Goal: Task Accomplishment & Management: Complete application form

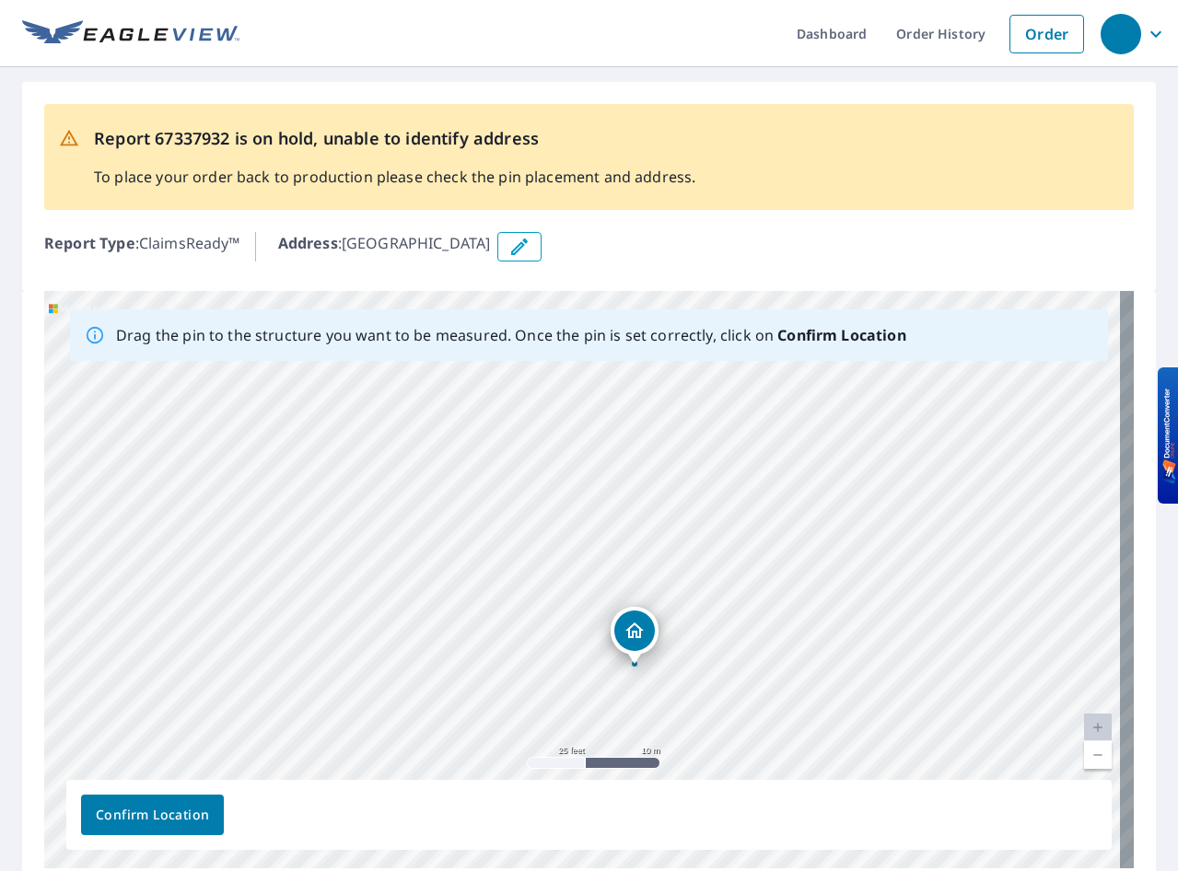
drag, startPoint x: 717, startPoint y: 618, endPoint x: 769, endPoint y: 706, distance: 102.1
click at [769, 706] on div "[GEOGRAPHIC_DATA]" at bounding box center [589, 580] width 1090 height 578
drag, startPoint x: 475, startPoint y: 664, endPoint x: 676, endPoint y: 515, distance: 250.2
click at [676, 515] on div "[GEOGRAPHIC_DATA]" at bounding box center [589, 580] width 1090 height 578
drag, startPoint x: 753, startPoint y: 662, endPoint x: 728, endPoint y: 539, distance: 125.9
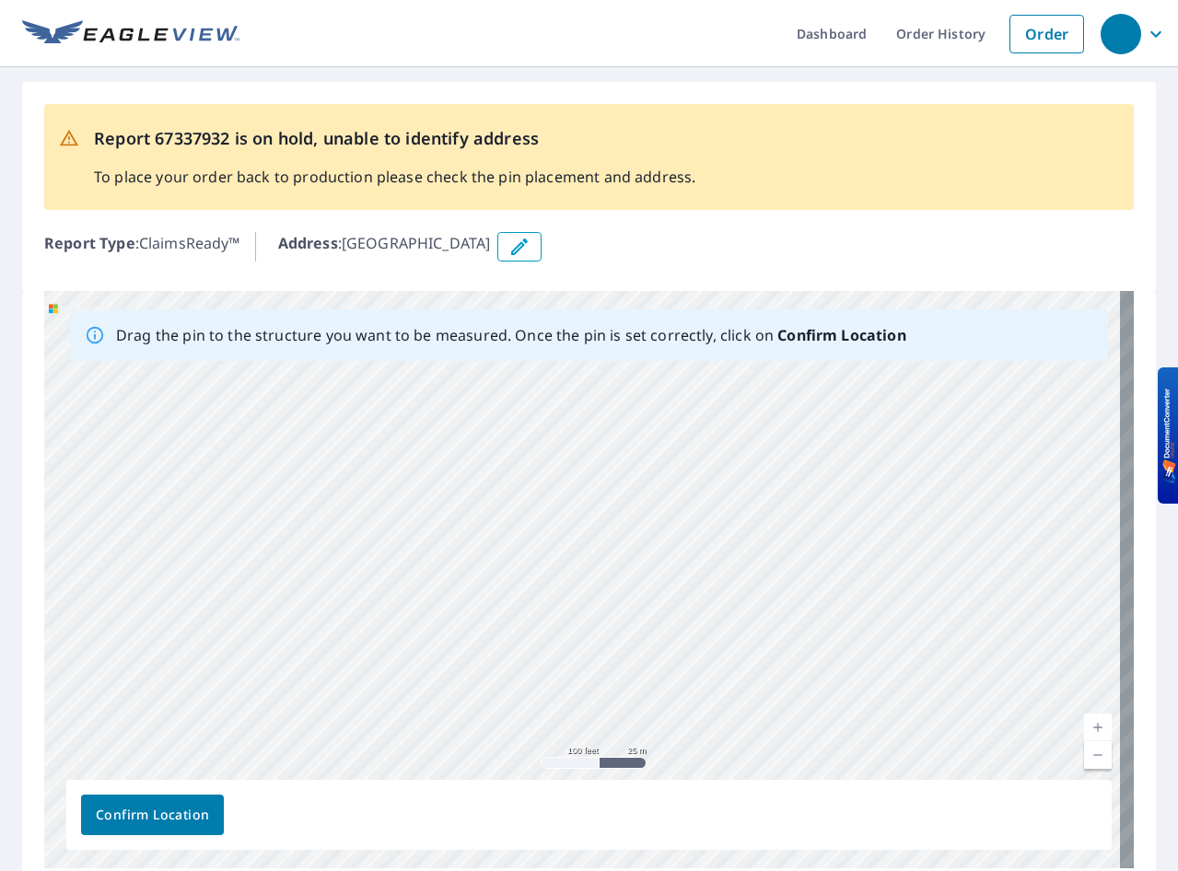
click at [728, 539] on div "[GEOGRAPHIC_DATA]" at bounding box center [589, 580] width 1090 height 578
click at [576, 560] on div "[GEOGRAPHIC_DATA]" at bounding box center [589, 580] width 1090 height 578
drag, startPoint x: 552, startPoint y: 651, endPoint x: 602, endPoint y: 568, distance: 97.2
click at [590, 610] on div "[GEOGRAPHIC_DATA]" at bounding box center [589, 580] width 1090 height 578
drag, startPoint x: 638, startPoint y: 493, endPoint x: 154, endPoint y: 733, distance: 540.9
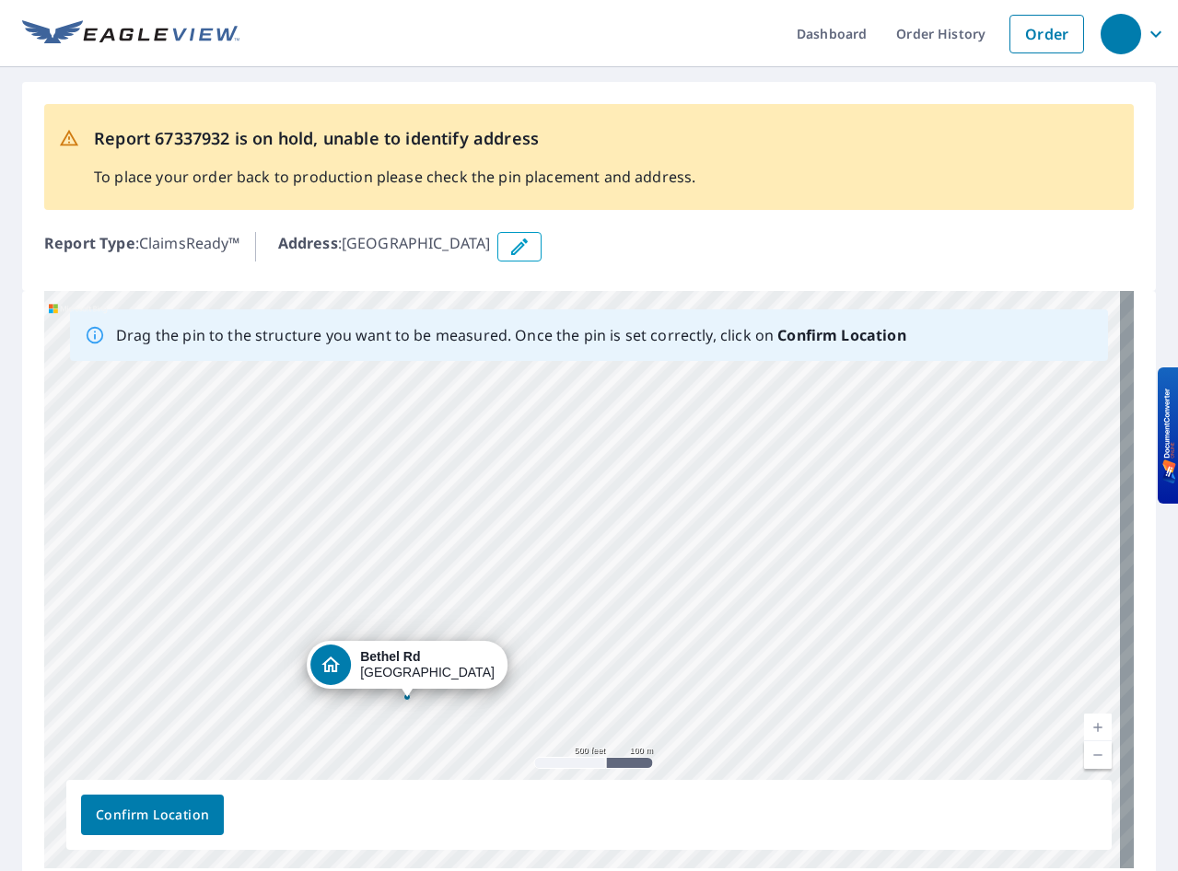
drag, startPoint x: 541, startPoint y: 568, endPoint x: 403, endPoint y: 673, distance: 173.0
click at [403, 673] on div "[GEOGRAPHIC_DATA]" at bounding box center [589, 580] width 1090 height 578
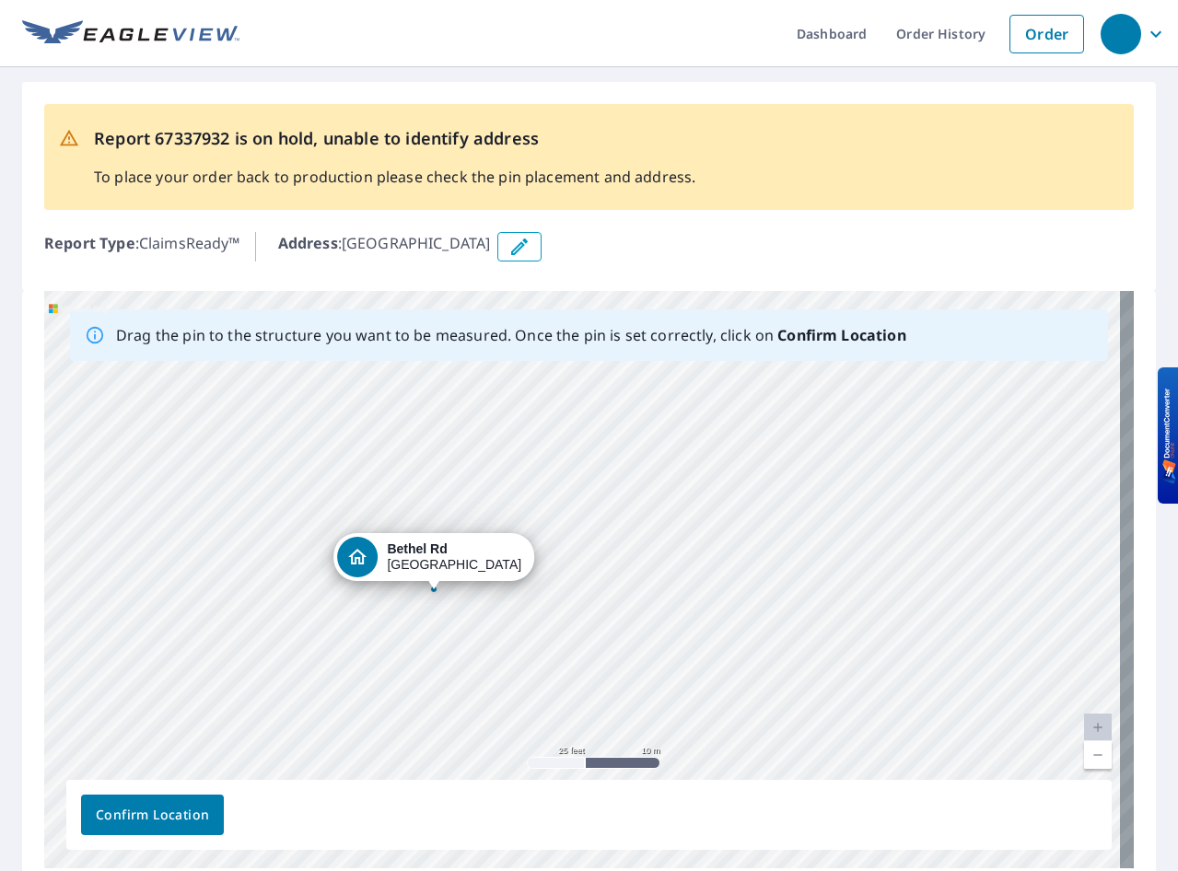
drag, startPoint x: 485, startPoint y: 483, endPoint x: 515, endPoint y: 643, distance: 163.0
click at [532, 701] on div "[GEOGRAPHIC_DATA]" at bounding box center [589, 580] width 1090 height 578
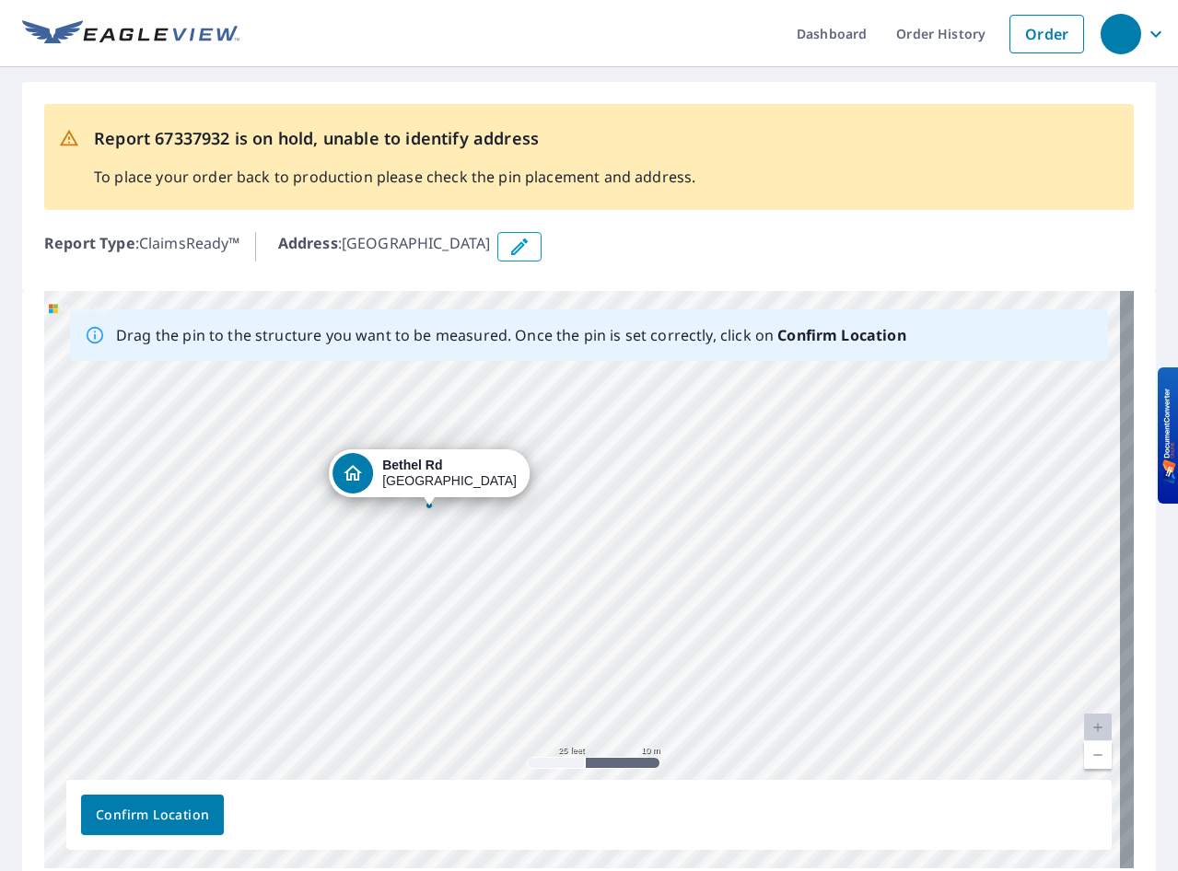
drag, startPoint x: 439, startPoint y: 560, endPoint x: 432, endPoint y: 489, distance: 71.2
click at [432, 489] on div "[GEOGRAPHIC_DATA]" at bounding box center [589, 580] width 1090 height 578
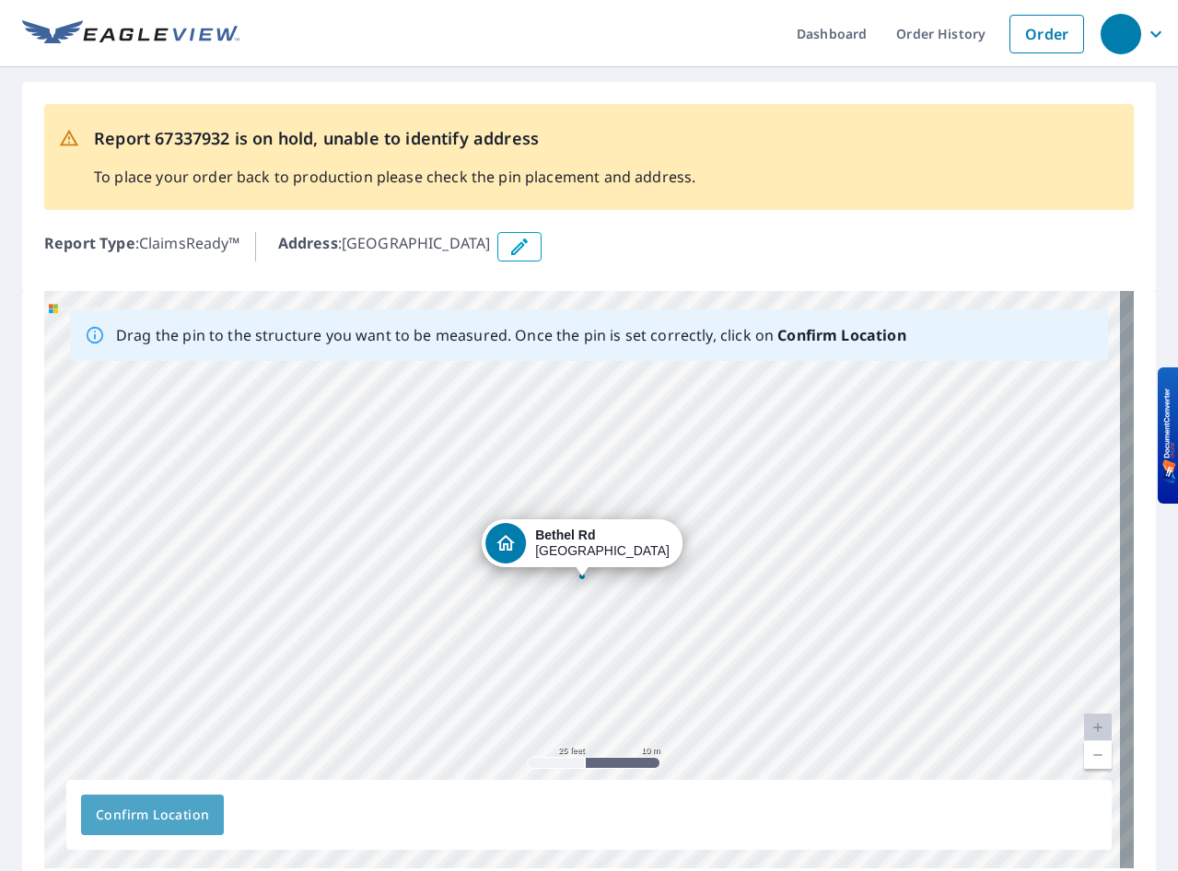
click at [157, 811] on span "Confirm Location" at bounding box center [152, 815] width 113 height 23
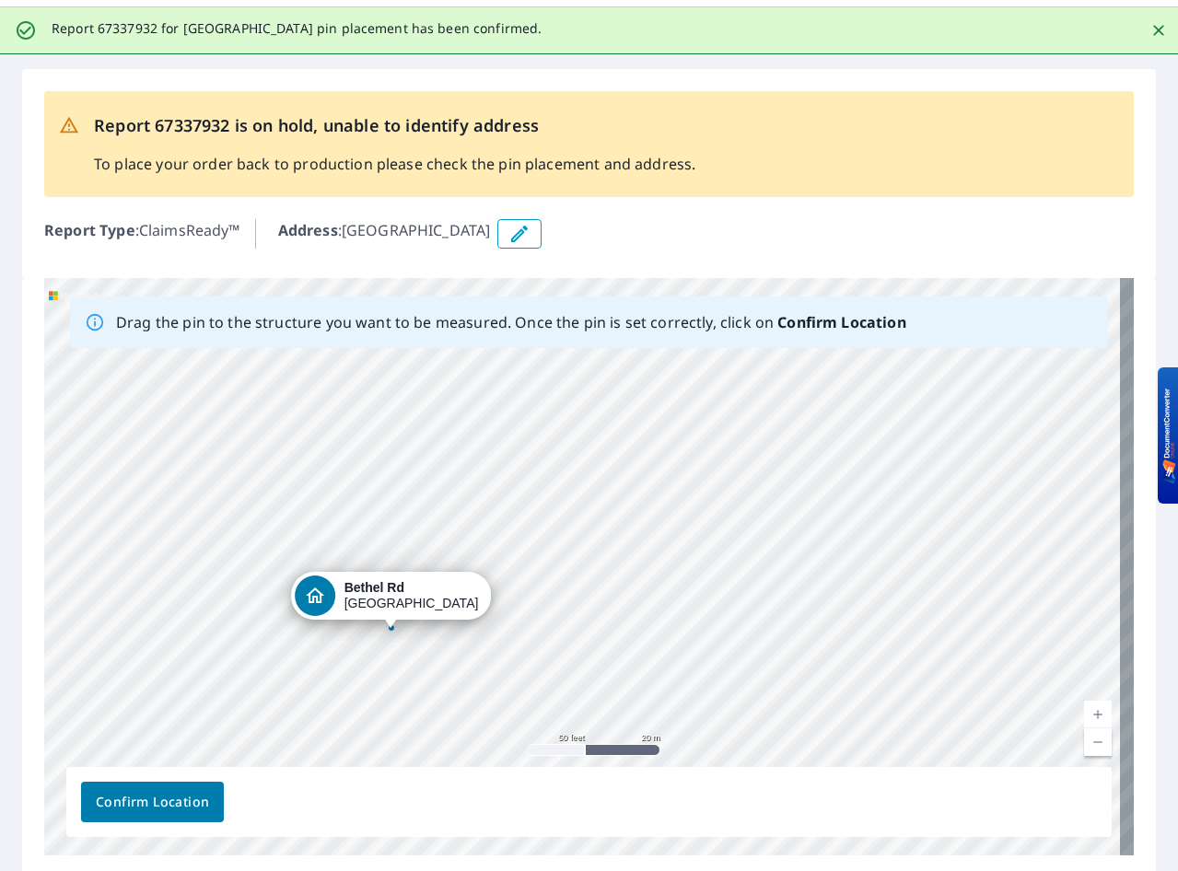
scroll to position [128, 0]
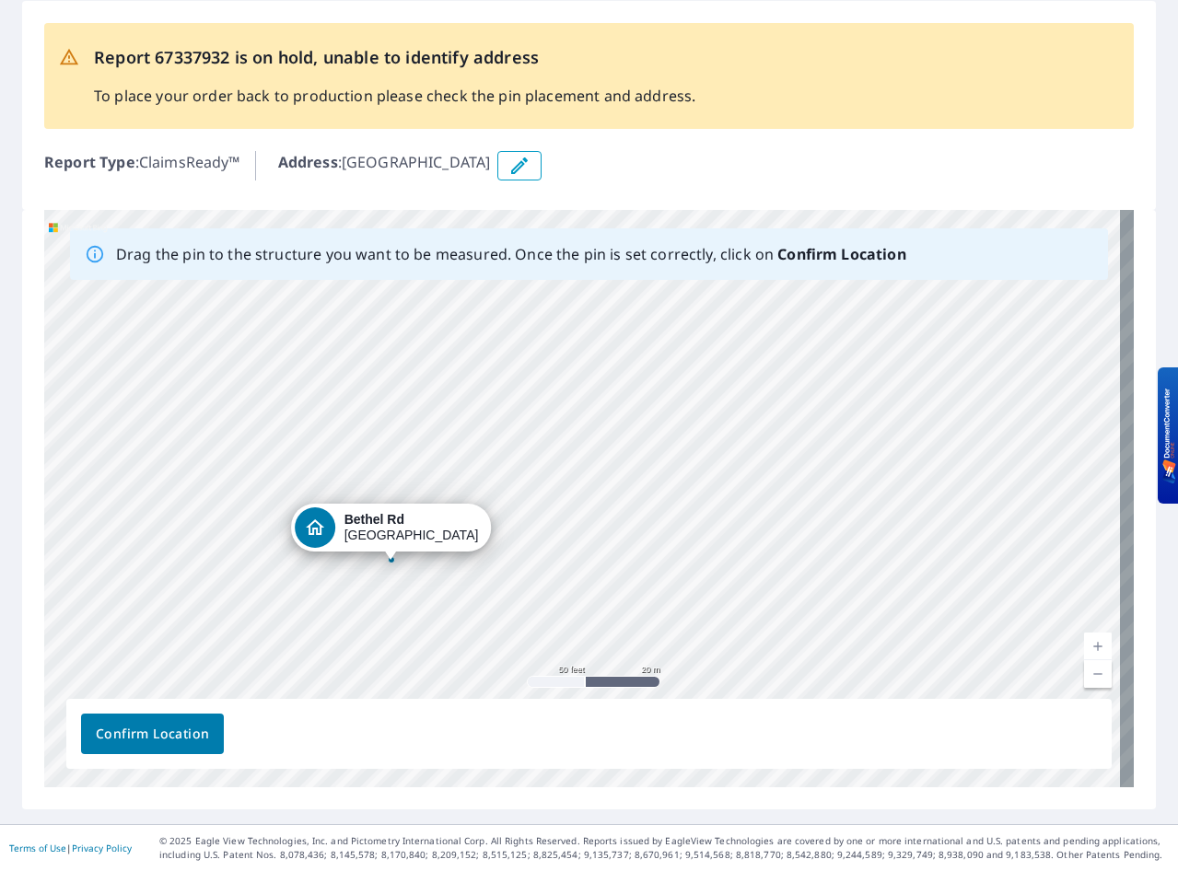
click at [187, 736] on span "Confirm Location" at bounding box center [152, 734] width 113 height 23
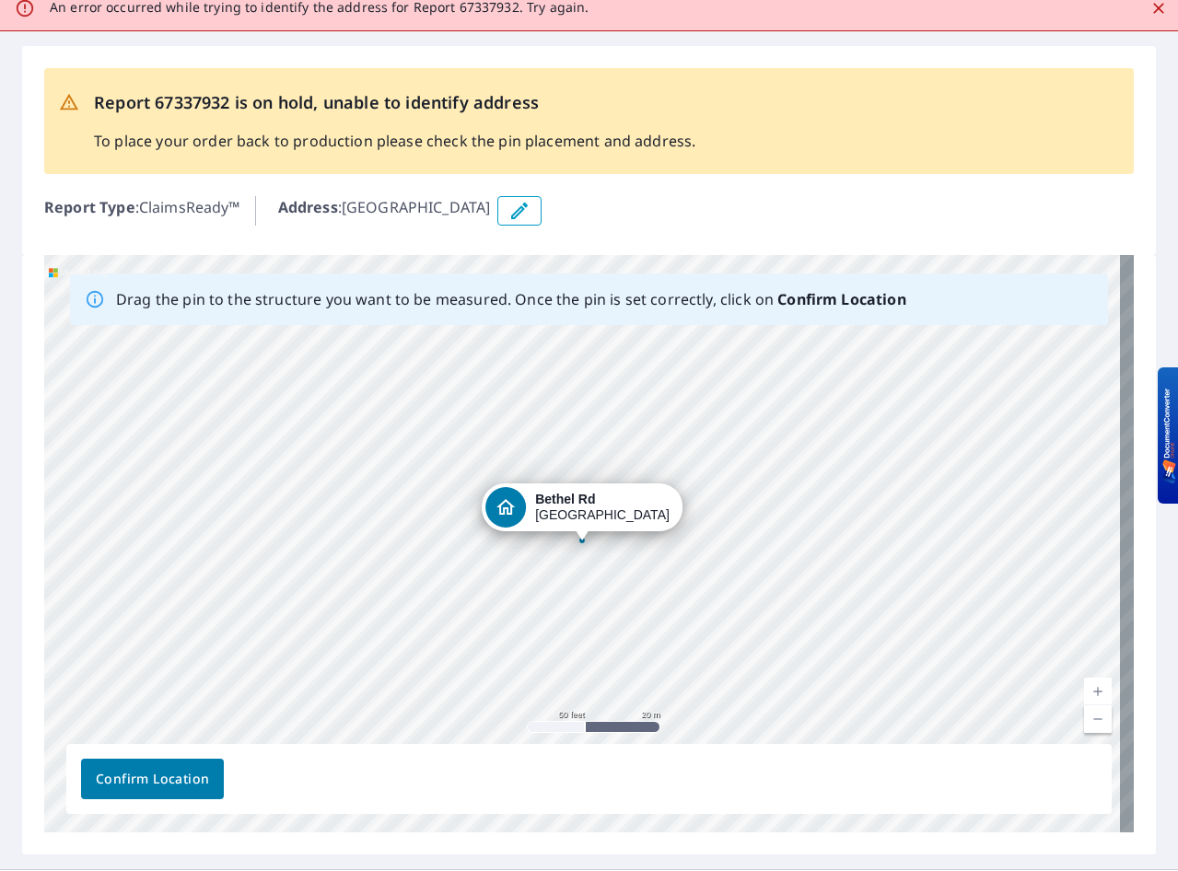
scroll to position [0, 0]
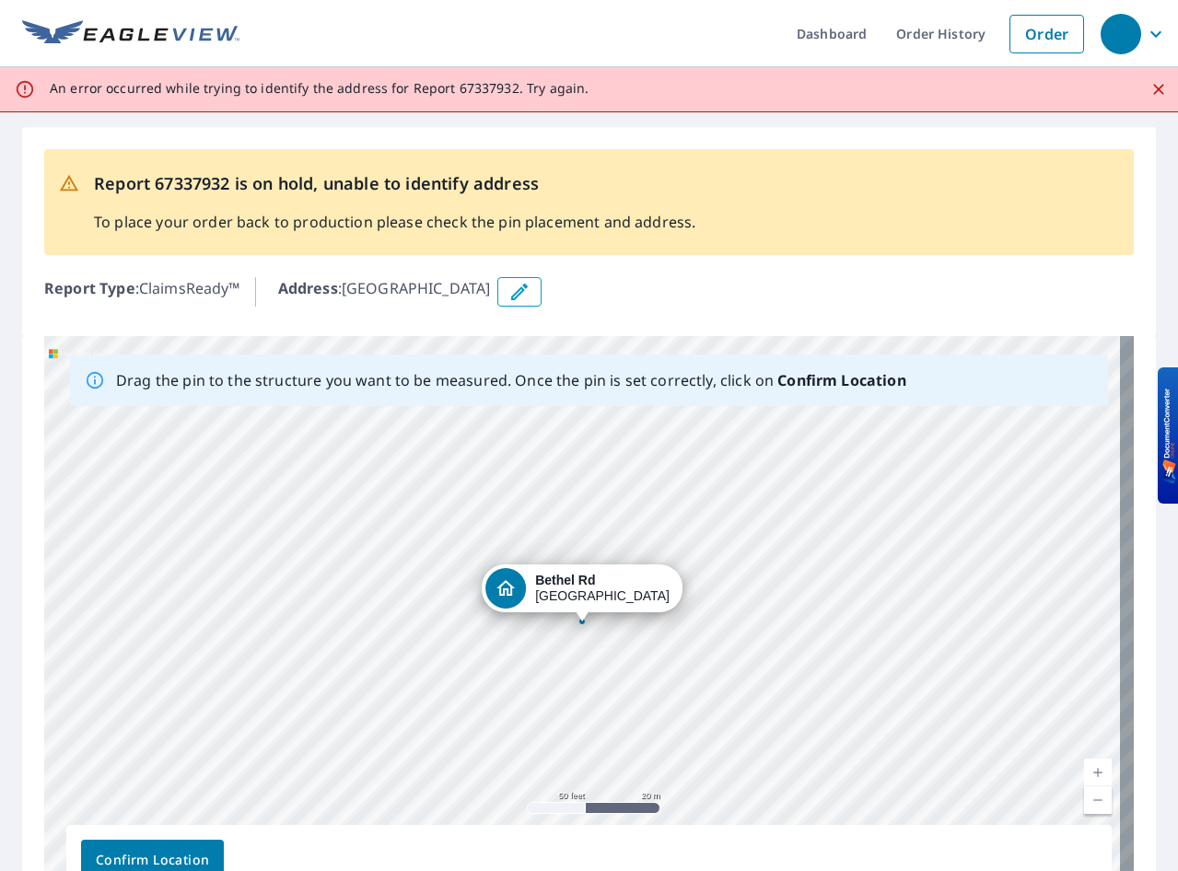
click at [387, 315] on div "Report 67337932 is on hold, unable to identify address To place your order back…" at bounding box center [589, 231] width 1134 height 209
click at [531, 290] on icon "button" at bounding box center [520, 292] width 22 height 22
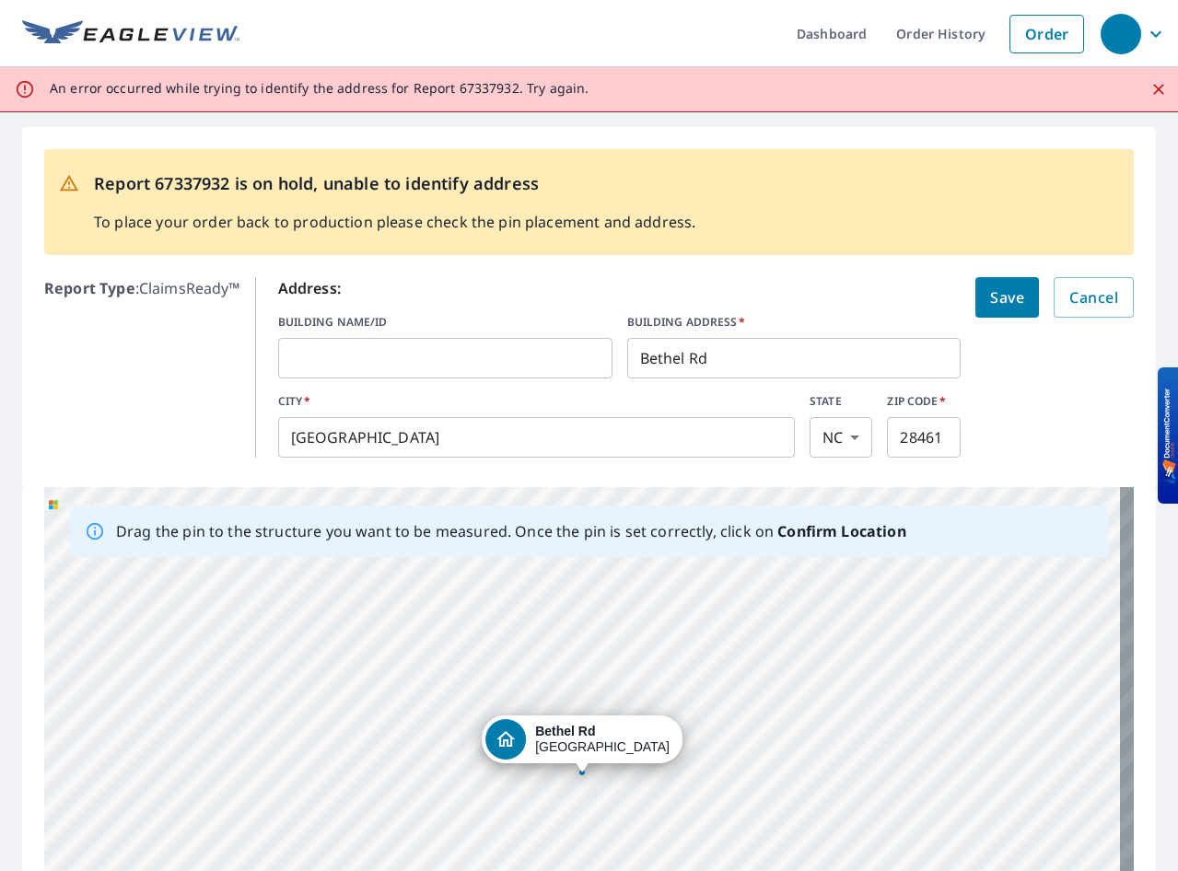
click at [630, 359] on input "Bethel Rd" at bounding box center [794, 359] width 334 height 52
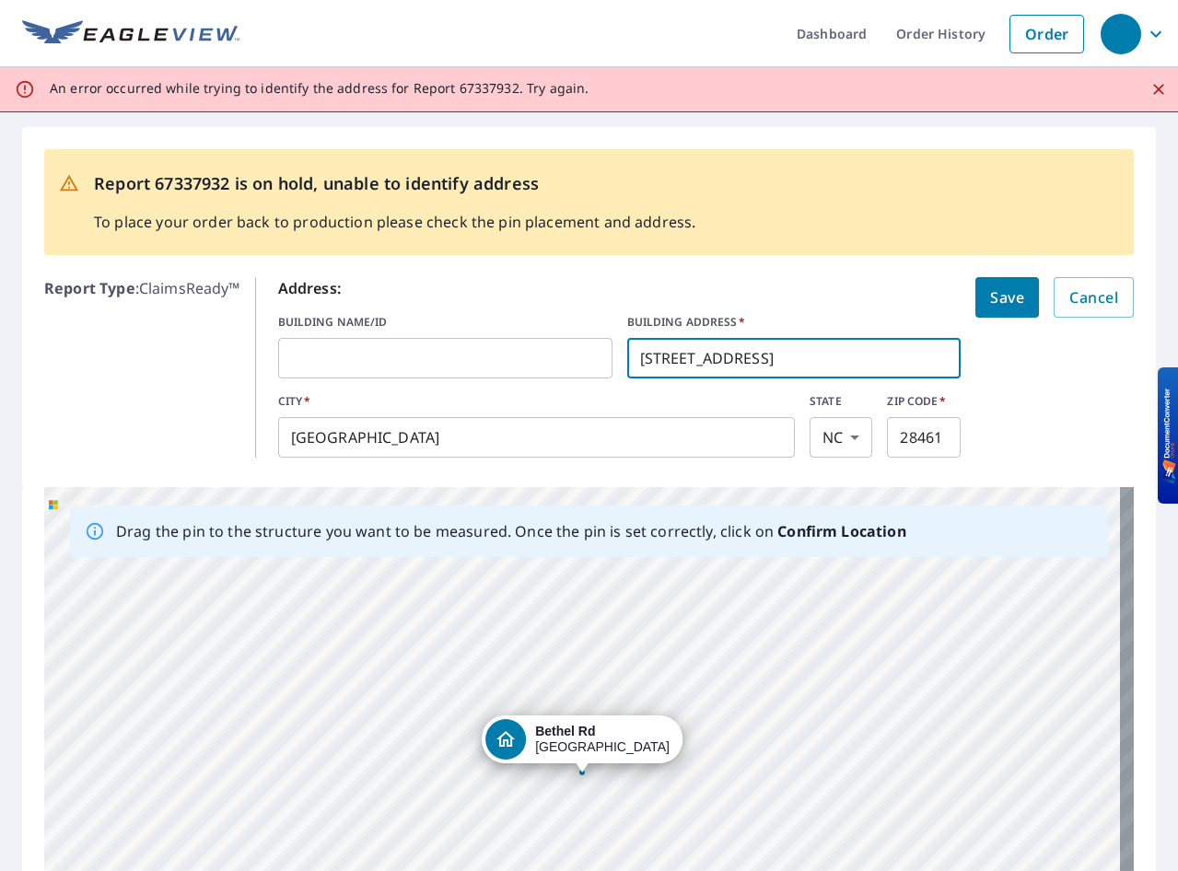
type input "[STREET_ADDRESS]"
click at [999, 296] on span "Save" at bounding box center [1007, 298] width 34 height 26
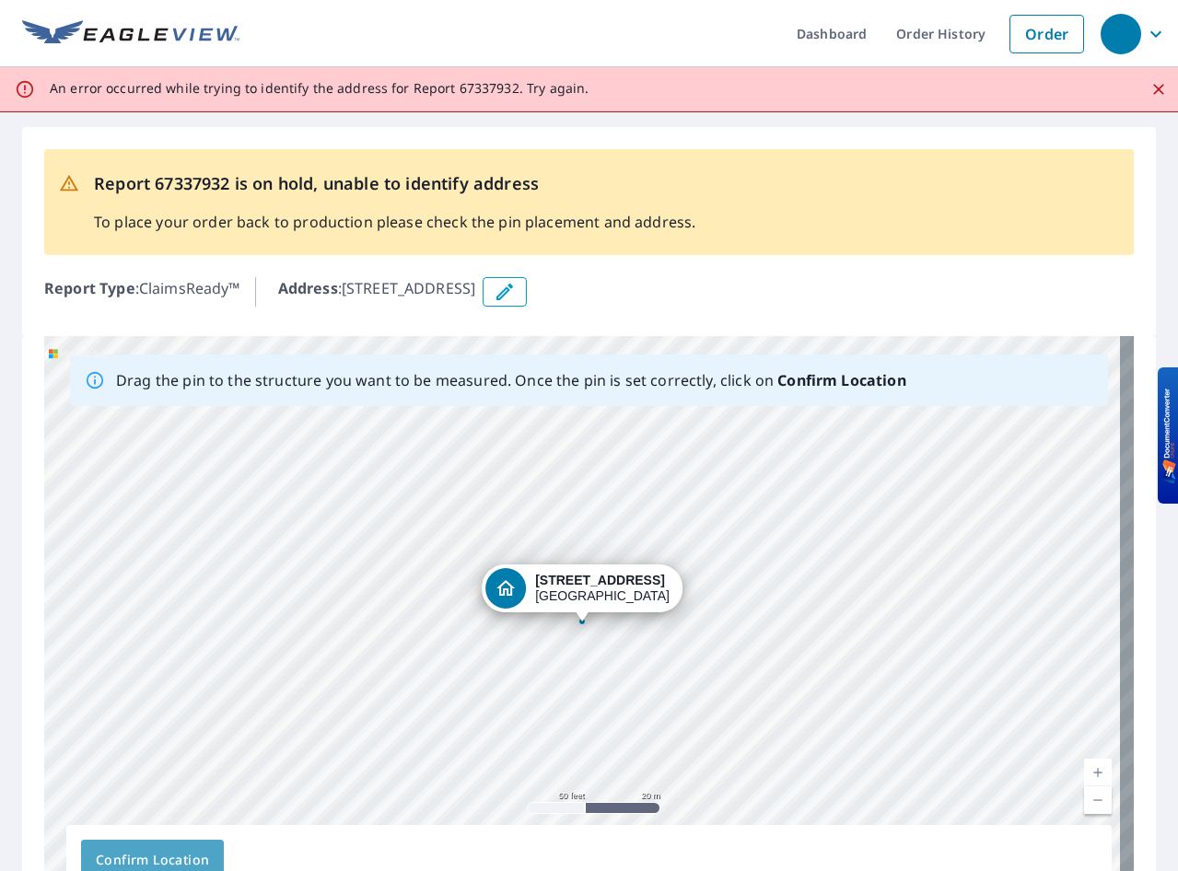
click at [146, 852] on span "Confirm Location" at bounding box center [152, 860] width 113 height 23
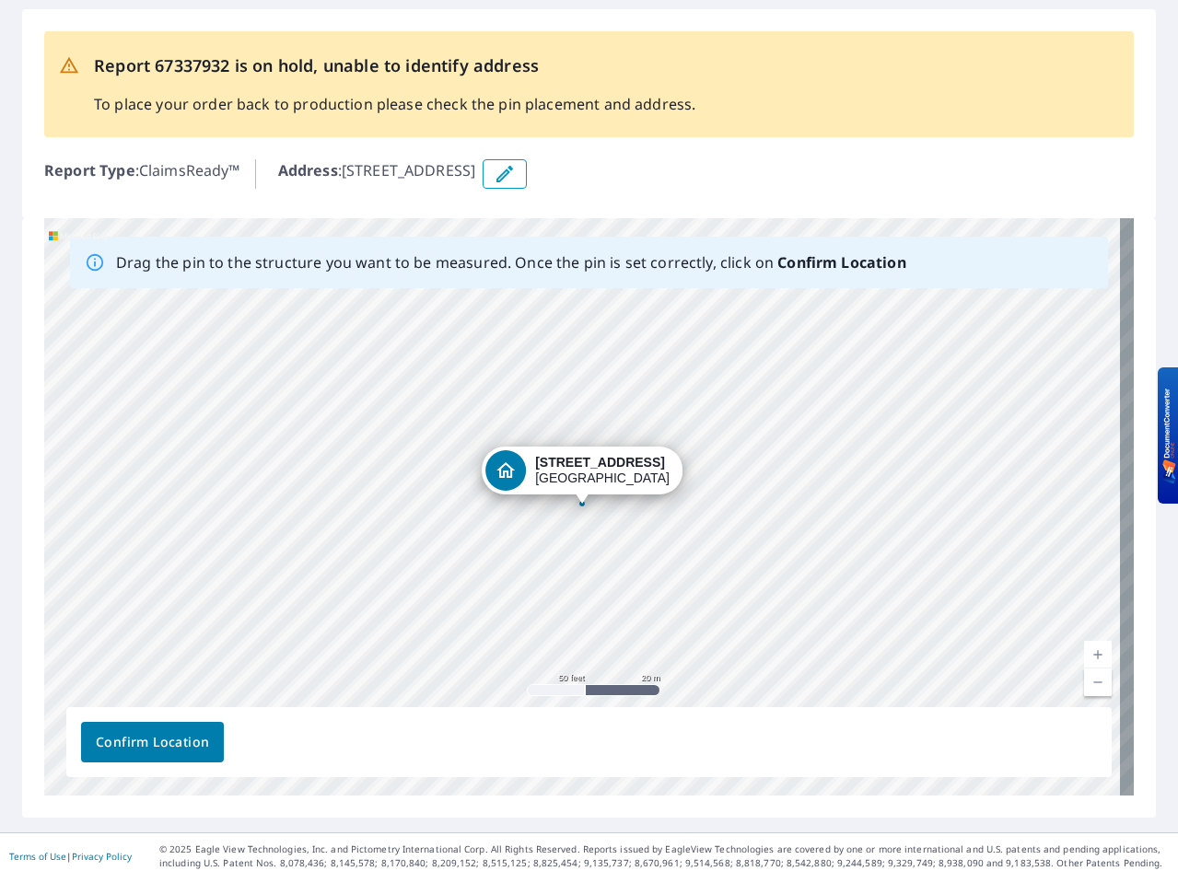
scroll to position [126, 0]
